Goal: Task Accomplishment & Management: Manage account settings

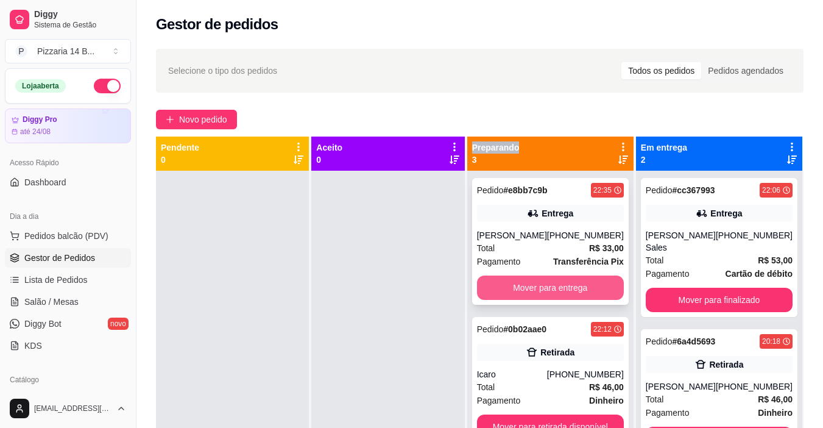
scroll to position [34, 0]
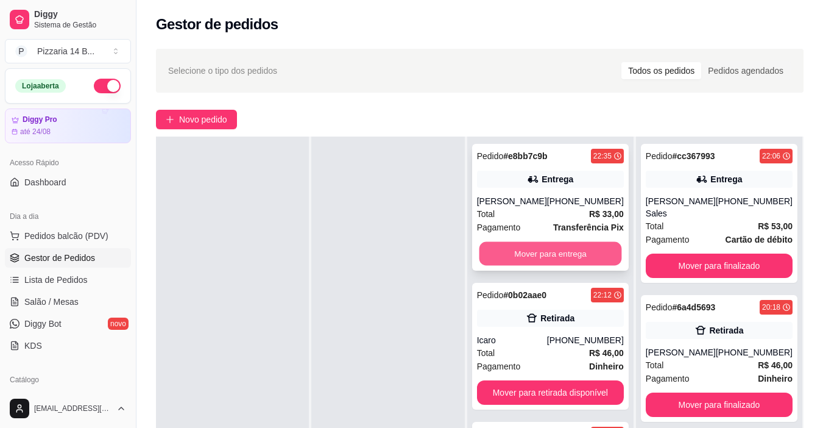
click at [591, 253] on button "Mover para entrega" at bounding box center [550, 254] width 143 height 24
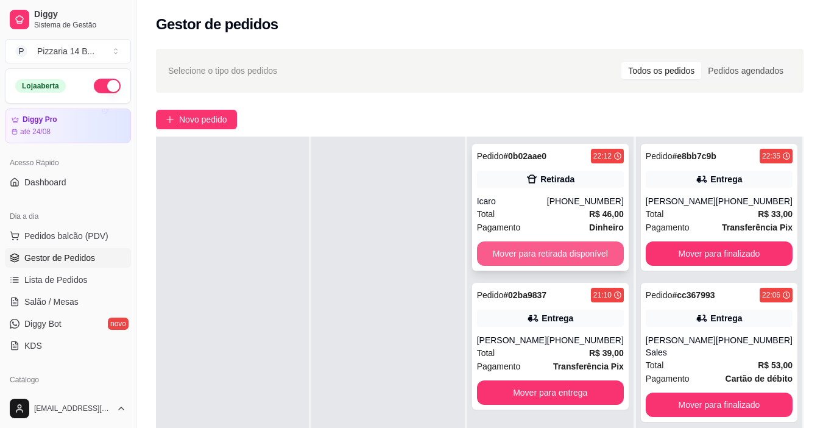
click at [591, 253] on button "Mover para retirada disponível" at bounding box center [550, 253] width 147 height 24
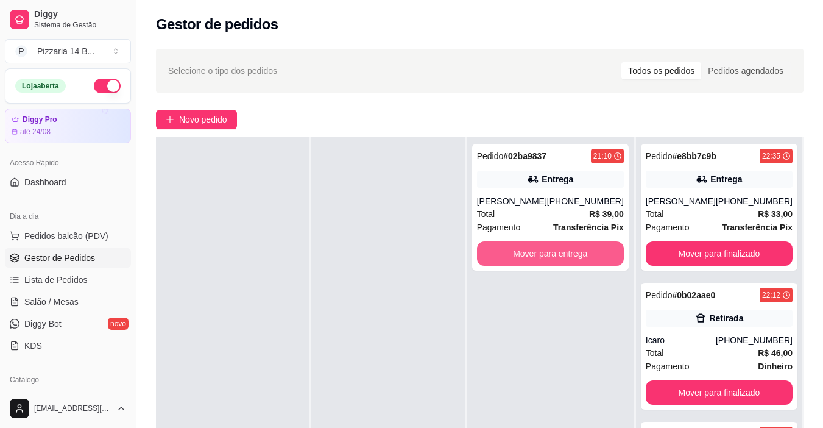
click at [591, 253] on button "Mover para entrega" at bounding box center [550, 253] width 147 height 24
click at [591, 253] on div "Mover para entrega" at bounding box center [550, 253] width 147 height 24
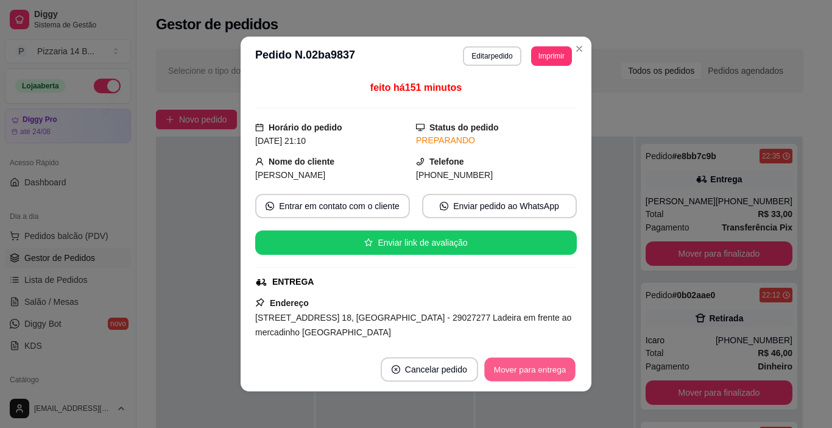
click at [527, 373] on button "Mover para entrega" at bounding box center [529, 369] width 91 height 24
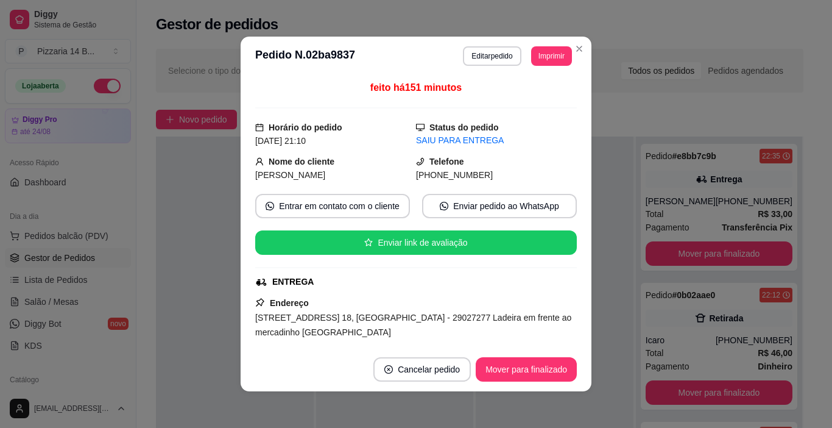
click at [602, 350] on div at bounding box center [555, 350] width 158 height 428
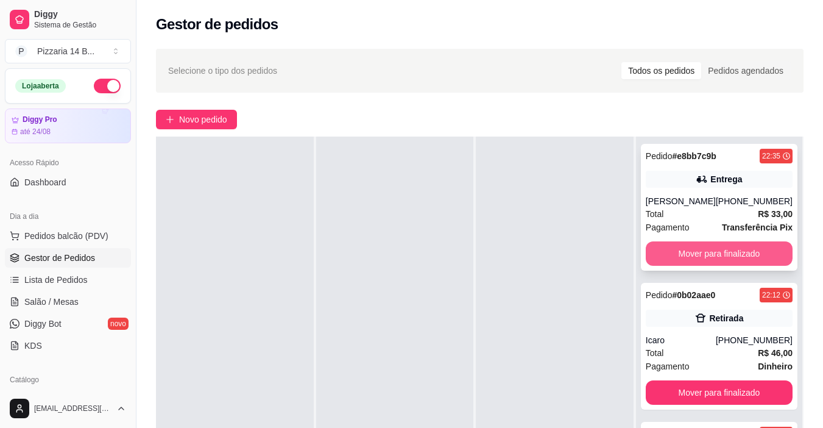
click at [683, 247] on button "Mover para finalizado" at bounding box center [719, 253] width 147 height 24
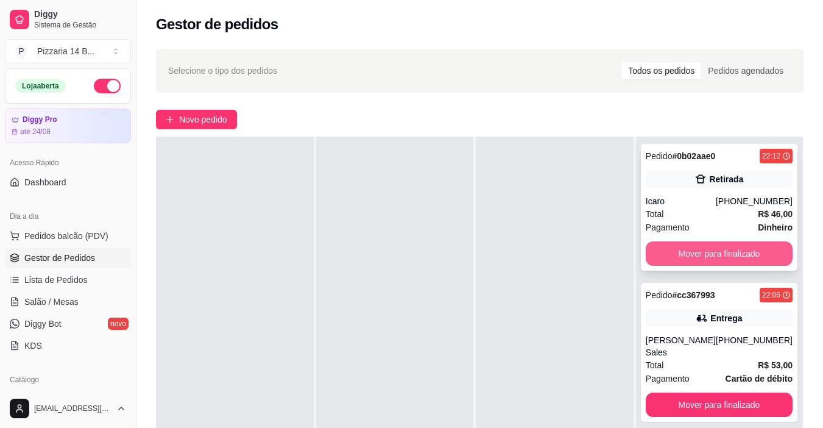
click at [696, 261] on button "Mover para finalizado" at bounding box center [719, 253] width 147 height 24
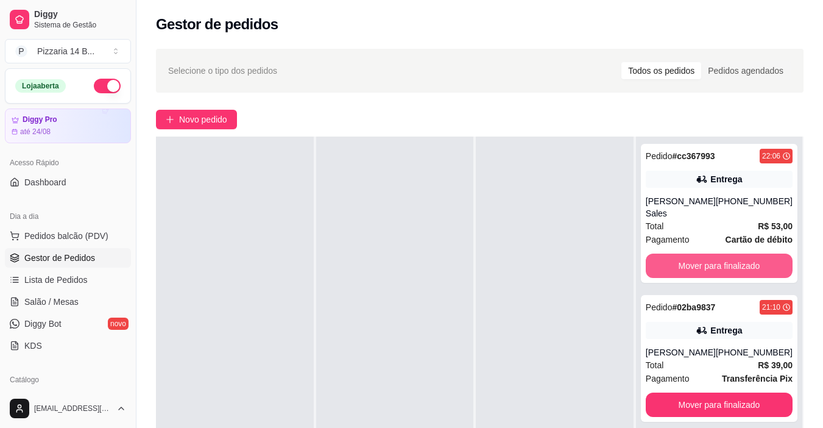
click at [696, 261] on button "Mover para finalizado" at bounding box center [719, 265] width 147 height 24
click at [696, 261] on div "Mover para finalizado" at bounding box center [719, 265] width 147 height 24
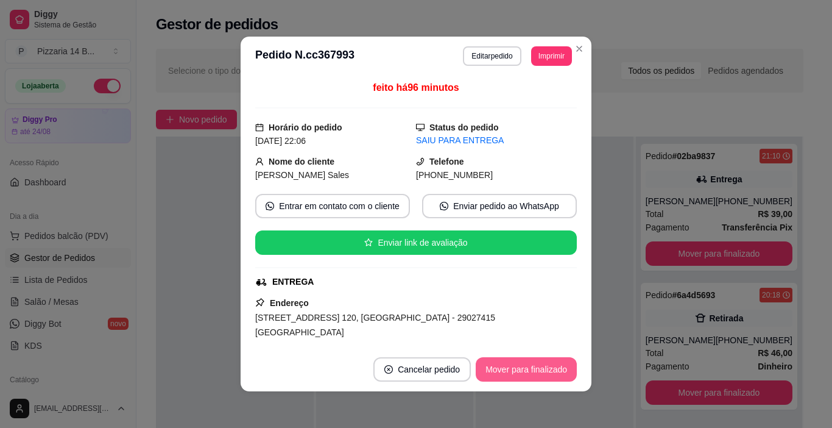
click at [547, 371] on button "Mover para finalizado" at bounding box center [526, 369] width 101 height 24
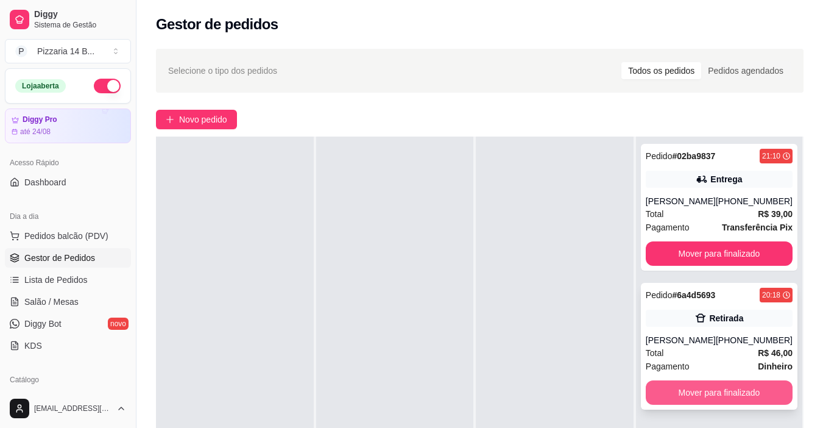
click at [703, 393] on button "Mover para finalizado" at bounding box center [719, 392] width 147 height 24
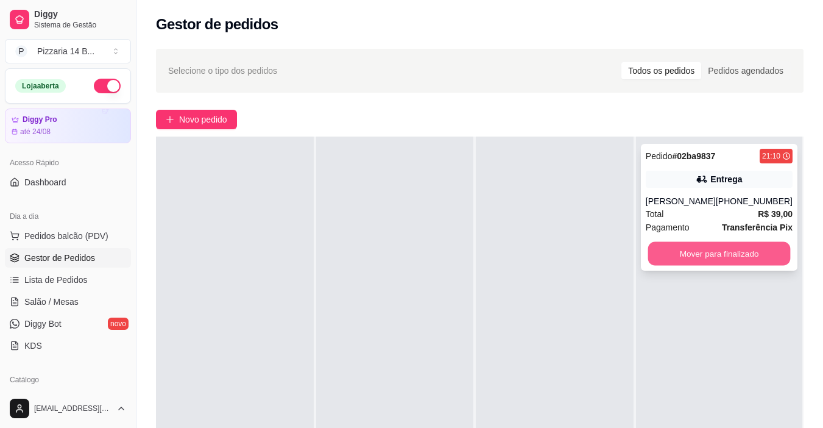
click at [693, 259] on button "Mover para finalizado" at bounding box center [718, 254] width 143 height 24
